Goal: Information Seeking & Learning: Check status

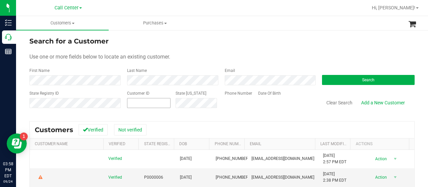
click at [148, 101] on span at bounding box center [149, 103] width 44 height 10
paste input "1605599"
type input "1605599"
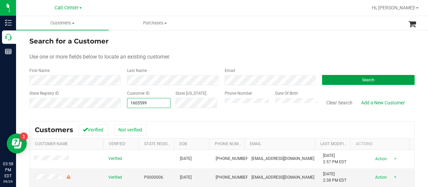
type input "1605599"
click at [323, 81] on button "Search" at bounding box center [368, 80] width 93 height 10
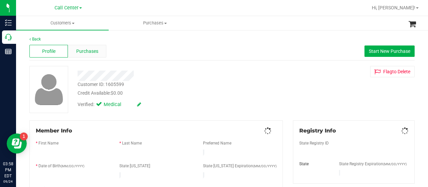
click at [92, 53] on span "Purchases" at bounding box center [87, 51] width 22 height 7
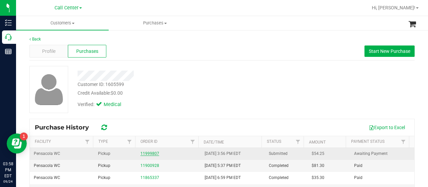
click at [144, 151] on link "11999807" at bounding box center [150, 153] width 19 height 5
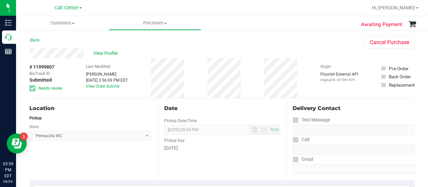
click at [61, 145] on div "Location Pickup Store Pensacola WC Select Store Bonita Springs WC Boynton Beach…" at bounding box center [93, 139] width 129 height 82
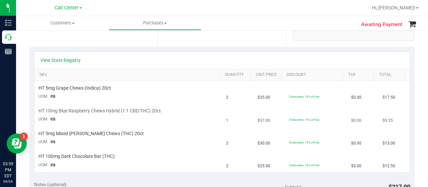
scroll to position [134, 0]
click at [65, 61] on link "View State Registry" at bounding box center [61, 60] width 40 height 7
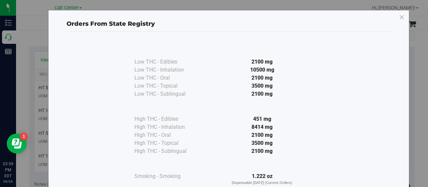
scroll to position [50, 0]
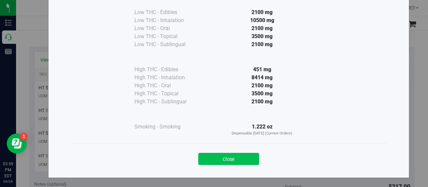
click at [210, 158] on button "Close" at bounding box center [228, 159] width 61 height 12
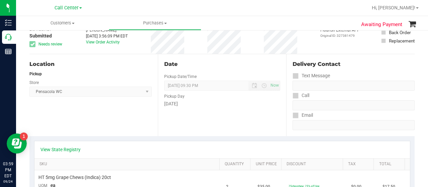
scroll to position [0, 0]
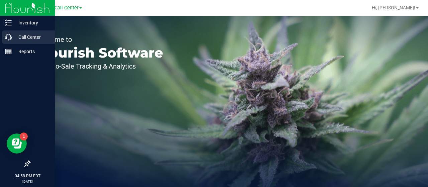
click at [13, 38] on p "Call Center" at bounding box center [32, 37] width 40 height 8
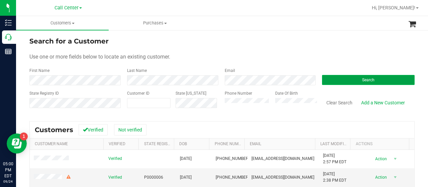
click at [322, 81] on button "Search" at bounding box center [368, 80] width 93 height 10
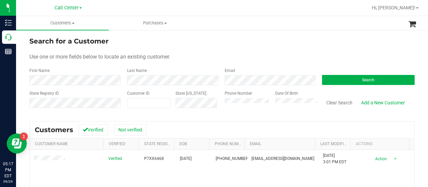
click at [209, 102] on div "State Registry ID Customer ID State ID Phone Number Date Of Birth Clear Search …" at bounding box center [222, 102] width 386 height 24
click at [328, 81] on button "Search" at bounding box center [368, 80] width 93 height 10
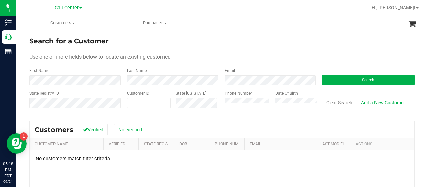
click at [202, 103] on div "State Registry ID Customer ID State ID Phone Number Date Of Birth Clear Search …" at bounding box center [222, 102] width 386 height 24
click at [326, 81] on button "Search" at bounding box center [368, 80] width 93 height 10
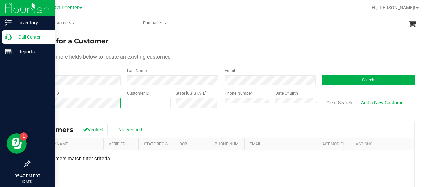
click at [2, 106] on div "Inventory Call Center Reports 05:47 PM EDT 09/24/2025 09/24 Call Center Hi, Mel…" at bounding box center [214, 93] width 428 height 187
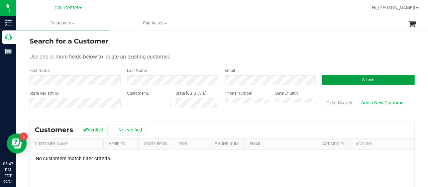
click at [329, 79] on button "Search" at bounding box center [368, 80] width 93 height 10
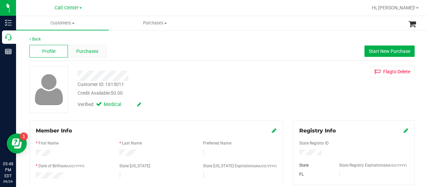
click at [82, 53] on span "Purchases" at bounding box center [87, 51] width 22 height 7
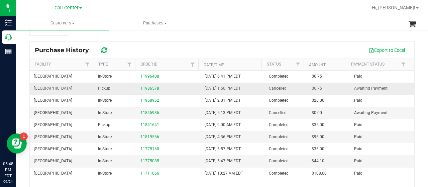
scroll to position [67, 0]
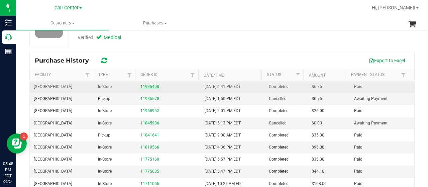
click at [141, 87] on link "11996408" at bounding box center [150, 86] width 19 height 5
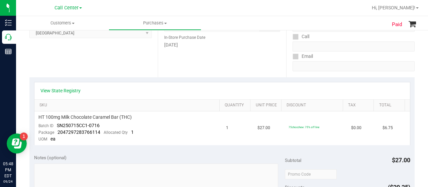
scroll to position [67, 0]
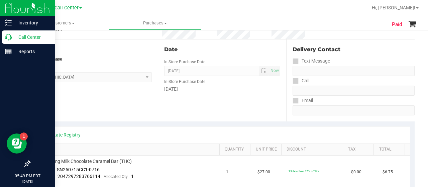
click at [8, 34] on icon at bounding box center [8, 37] width 7 height 7
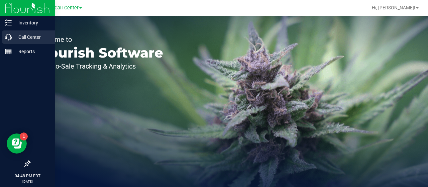
click at [25, 33] on p "Call Center" at bounding box center [32, 37] width 40 height 8
